Goal: Task Accomplishment & Management: Manage account settings

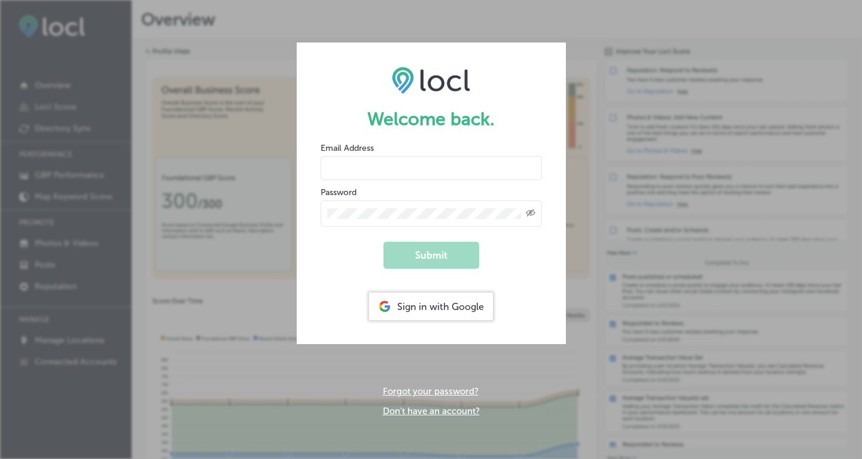
type input "[PERSON_NAME][EMAIL_ADDRESS][DOMAIN_NAME]"
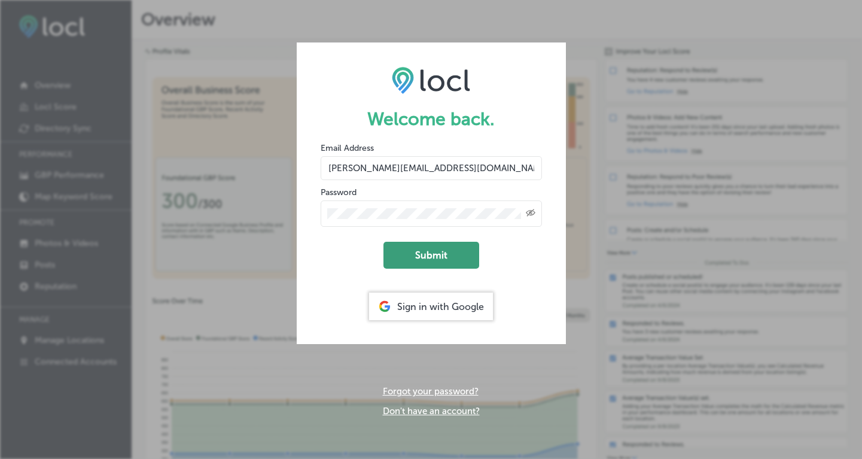
click at [431, 253] on button "Submit" at bounding box center [431, 255] width 96 height 27
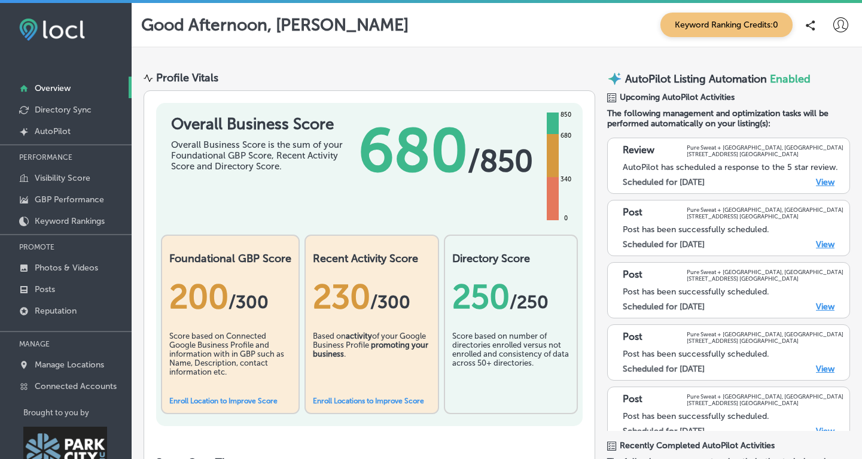
click at [828, 180] on link "View" at bounding box center [825, 182] width 19 height 10
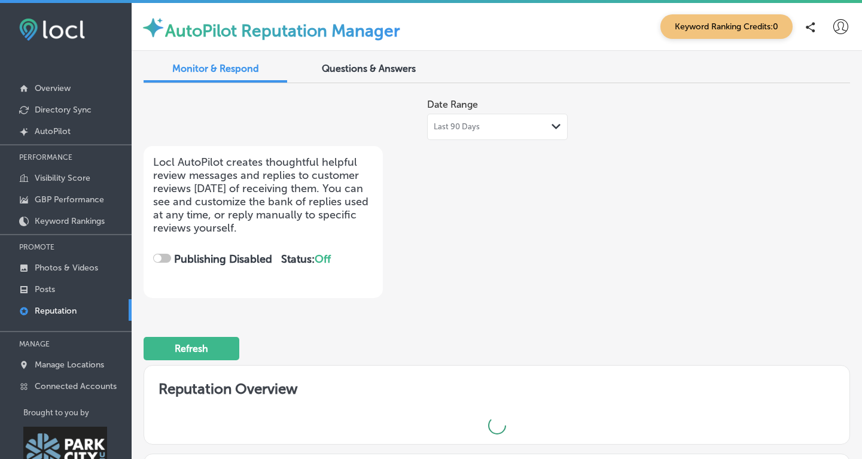
checkbox input "true"
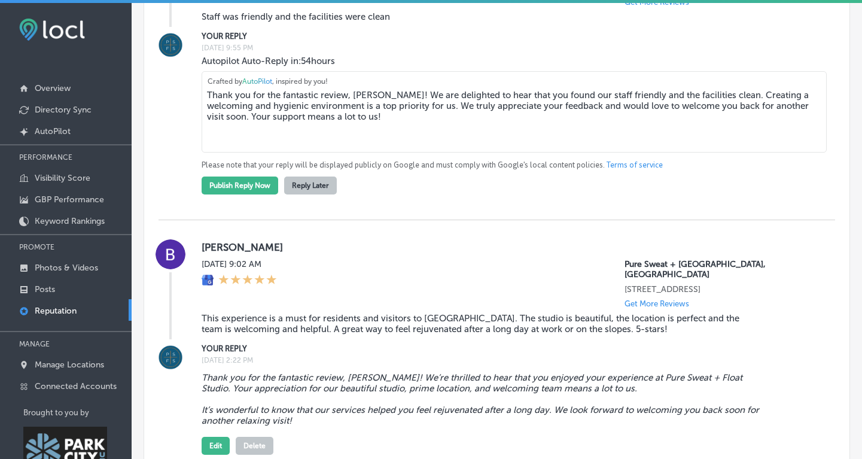
scroll to position [996, 0]
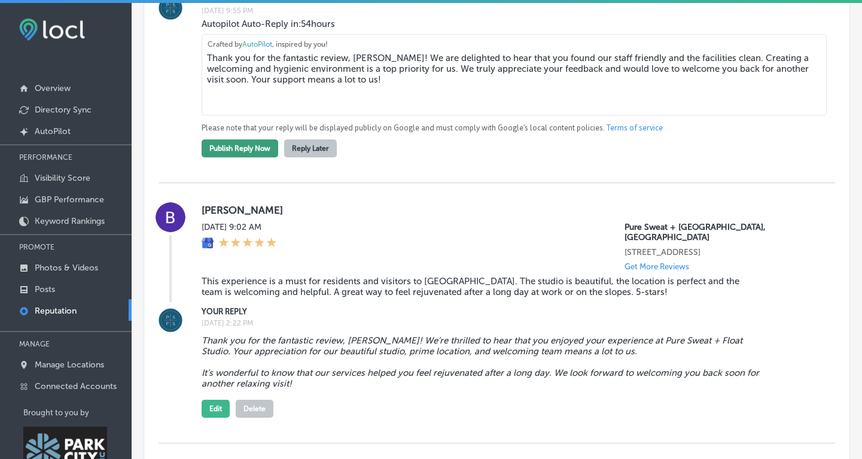
click at [241, 139] on button "Publish Reply Now" at bounding box center [240, 148] width 77 height 18
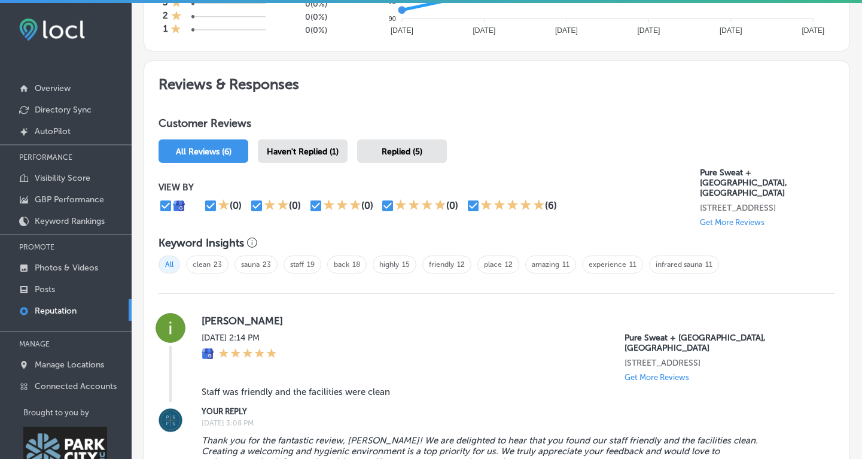
scroll to position [0, 0]
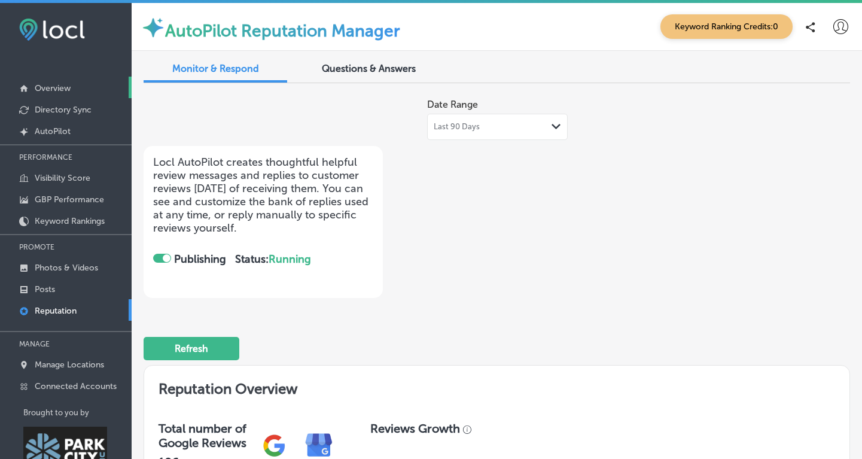
click at [64, 90] on p "Overview" at bounding box center [53, 88] width 36 height 10
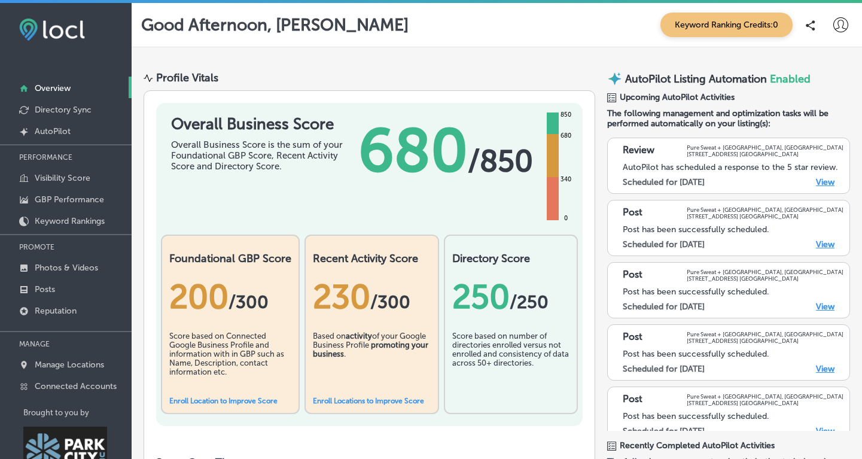
click at [840, 22] on icon at bounding box center [840, 24] width 15 height 15
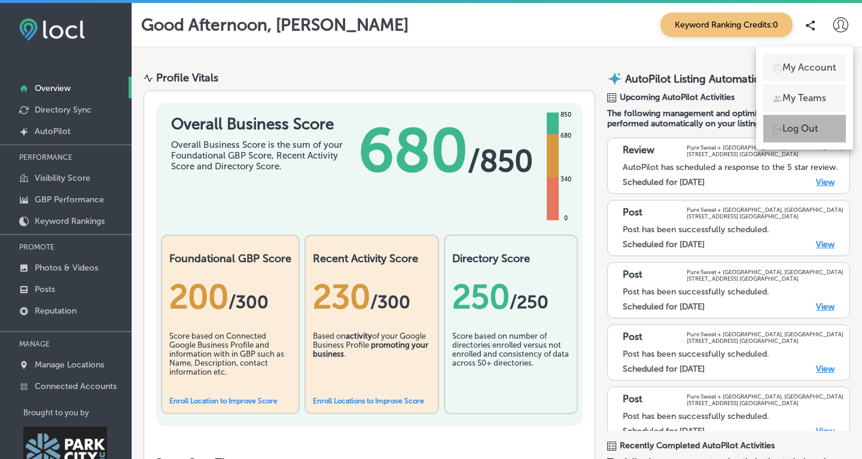
click at [803, 129] on p "Log Out" at bounding box center [801, 128] width 36 height 14
